Goal: Transaction & Acquisition: Purchase product/service

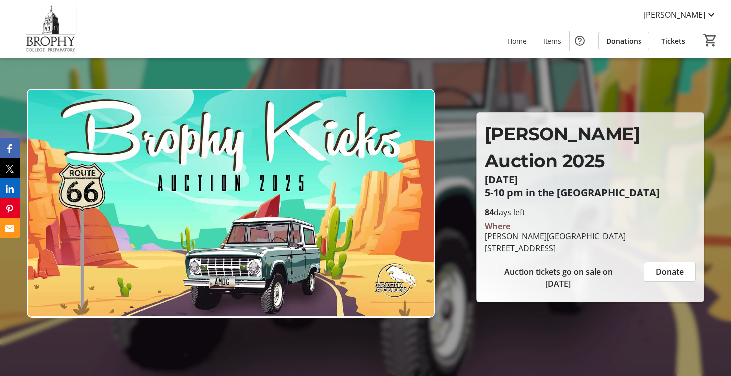
click at [670, 37] on span "Tickets" at bounding box center [674, 41] width 24 height 10
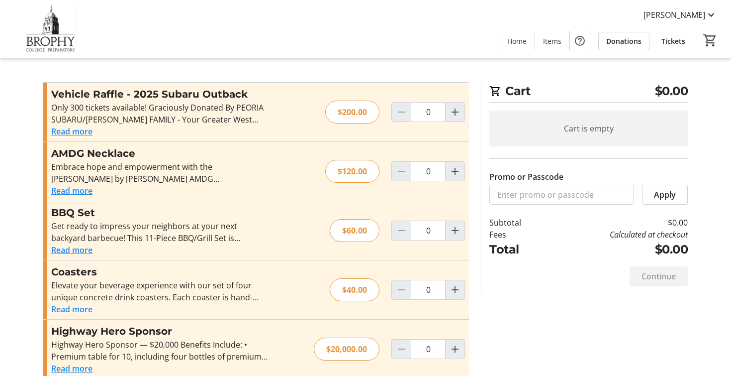
click at [677, 40] on span "Tickets" at bounding box center [674, 41] width 24 height 10
click at [552, 40] on span "Items" at bounding box center [552, 41] width 18 height 10
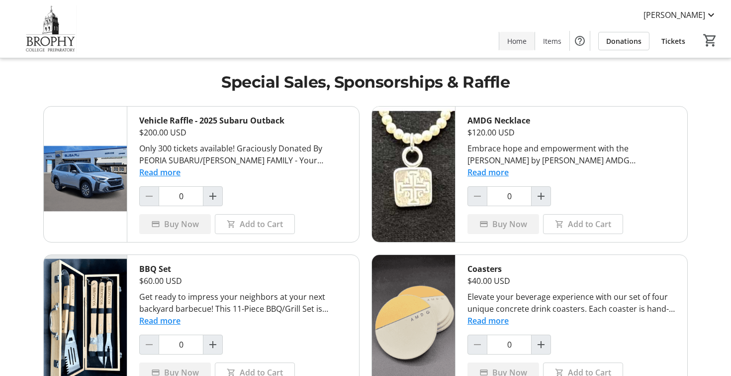
click at [515, 41] on span "Home" at bounding box center [516, 41] width 19 height 10
